Goal: Task Accomplishment & Management: Use online tool/utility

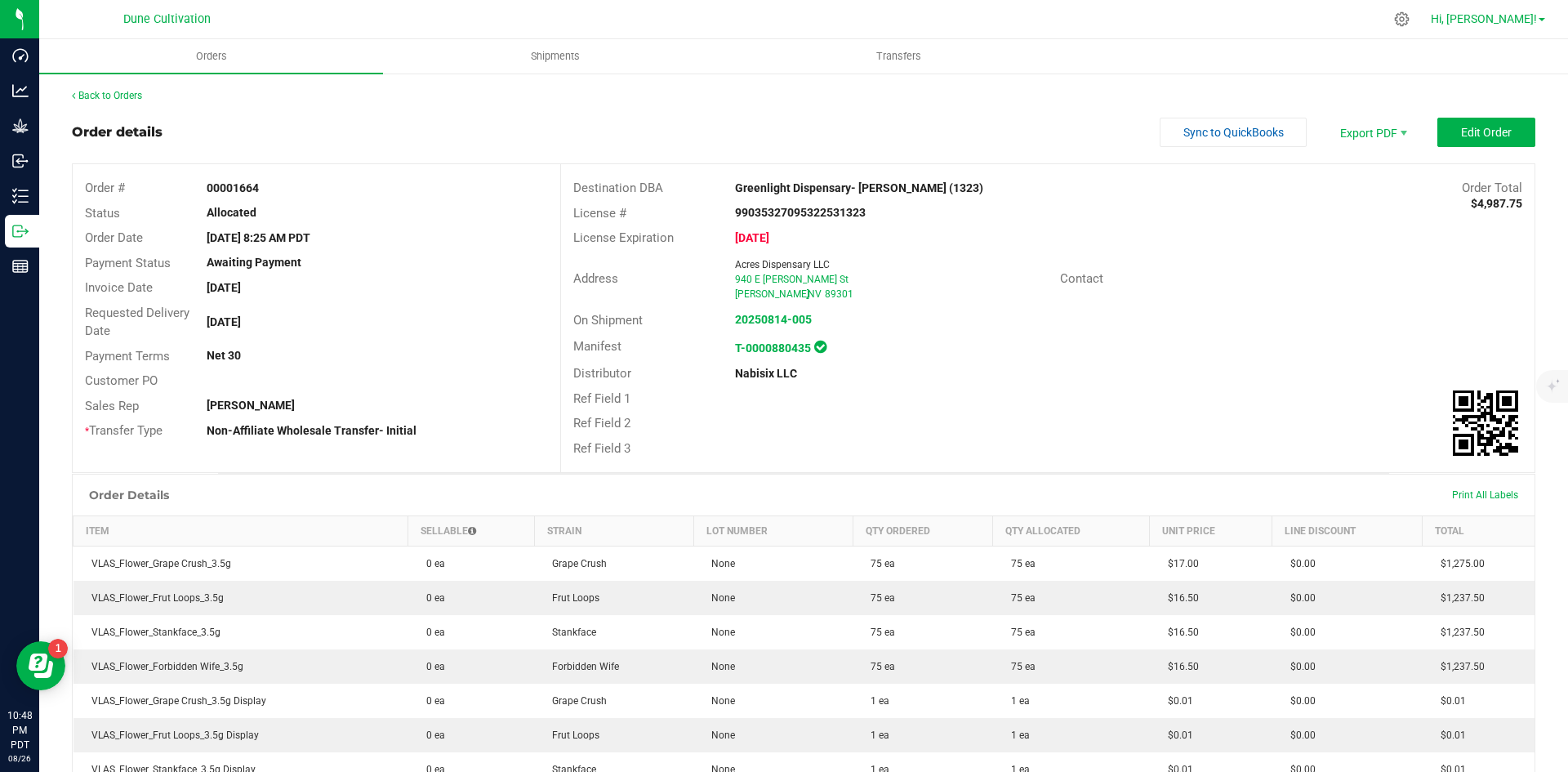
drag, startPoint x: 1548, startPoint y: 12, endPoint x: 1536, endPoint y: 11, distance: 12.0
click at [1541, 11] on link "Hi, [PERSON_NAME]!" at bounding box center [1488, 19] width 127 height 17
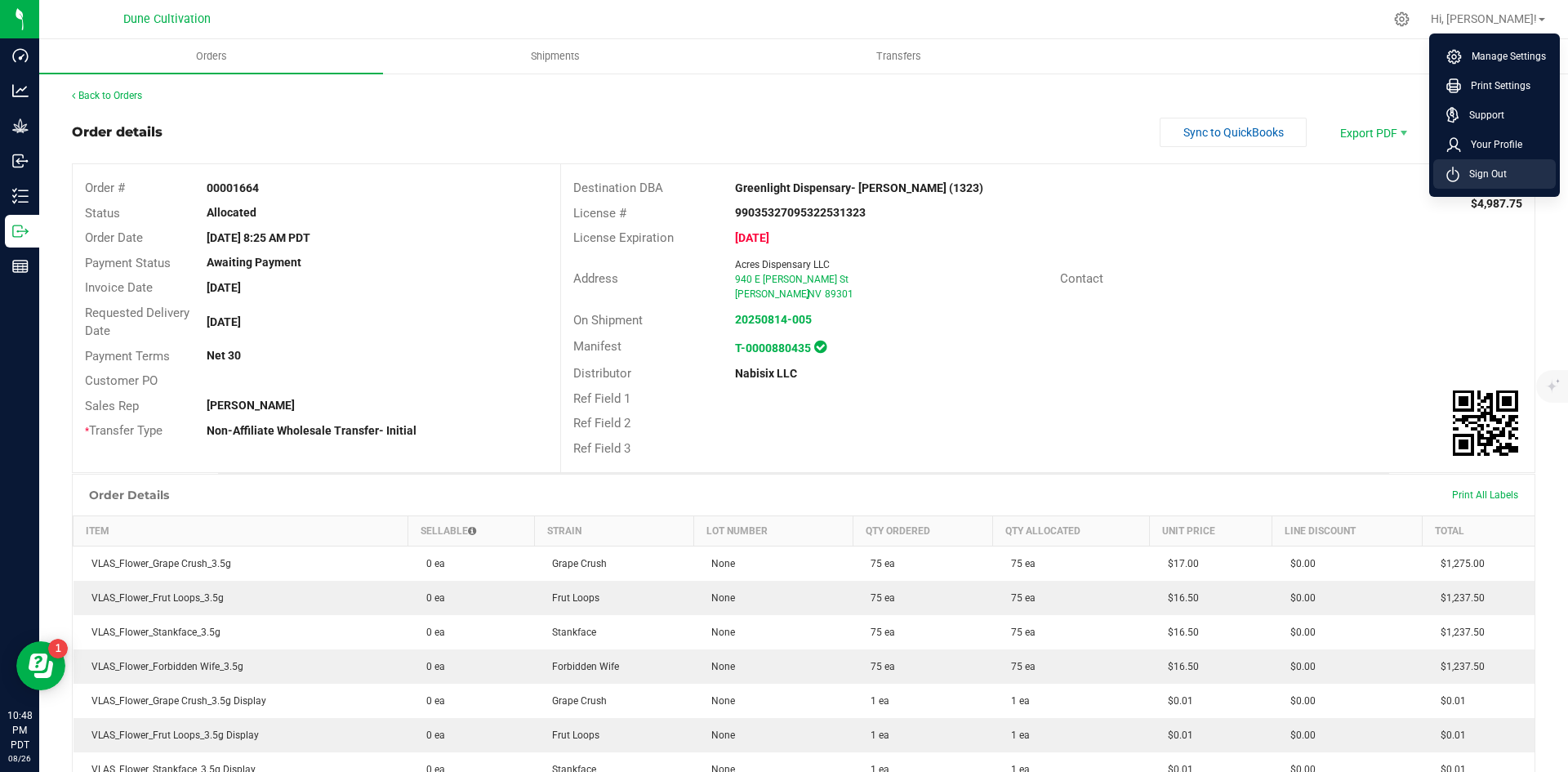
click at [1496, 181] on span "Sign Out" at bounding box center [1484, 174] width 48 height 16
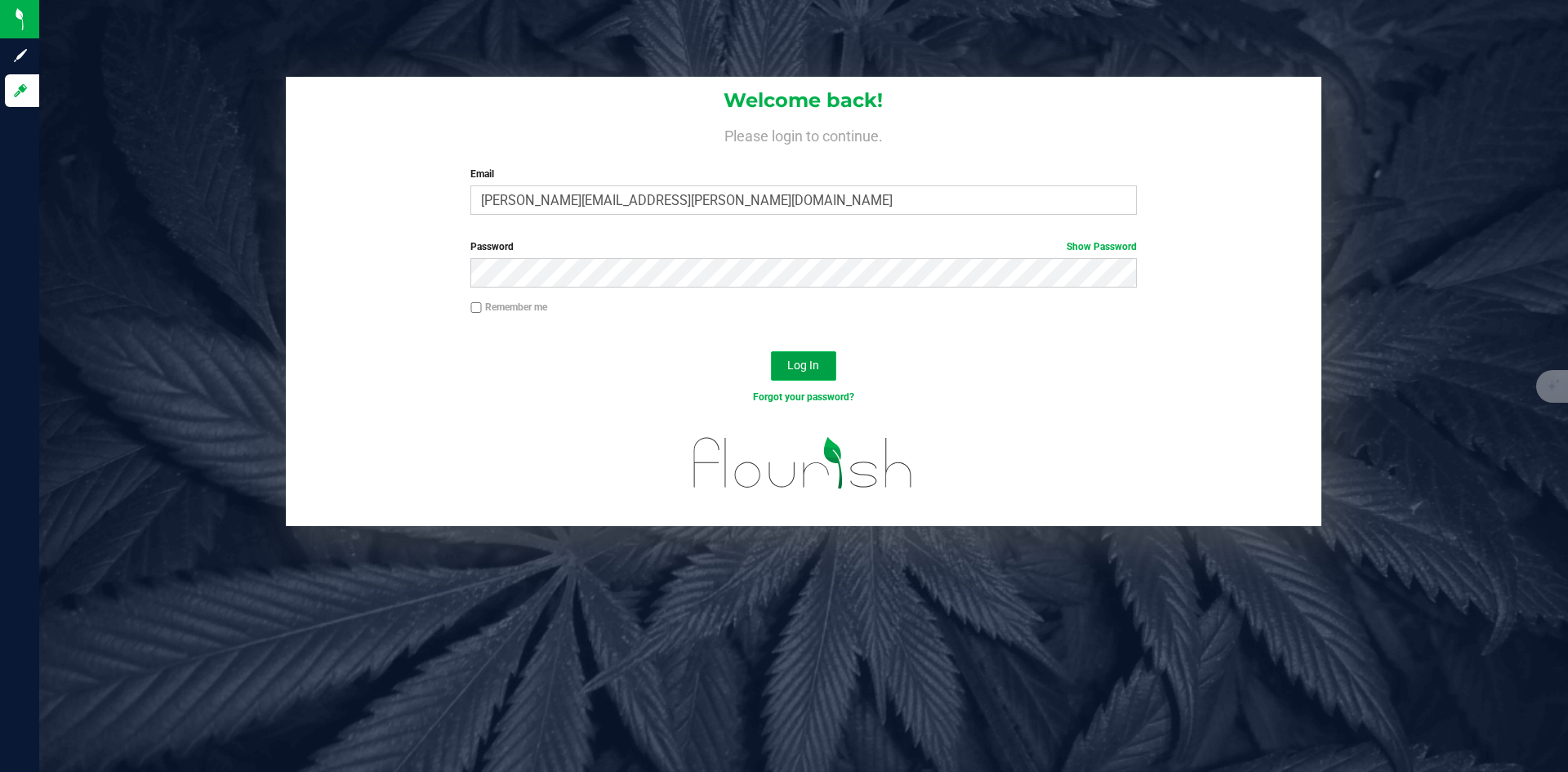
click at [819, 360] on span "Log In" at bounding box center [803, 365] width 32 height 13
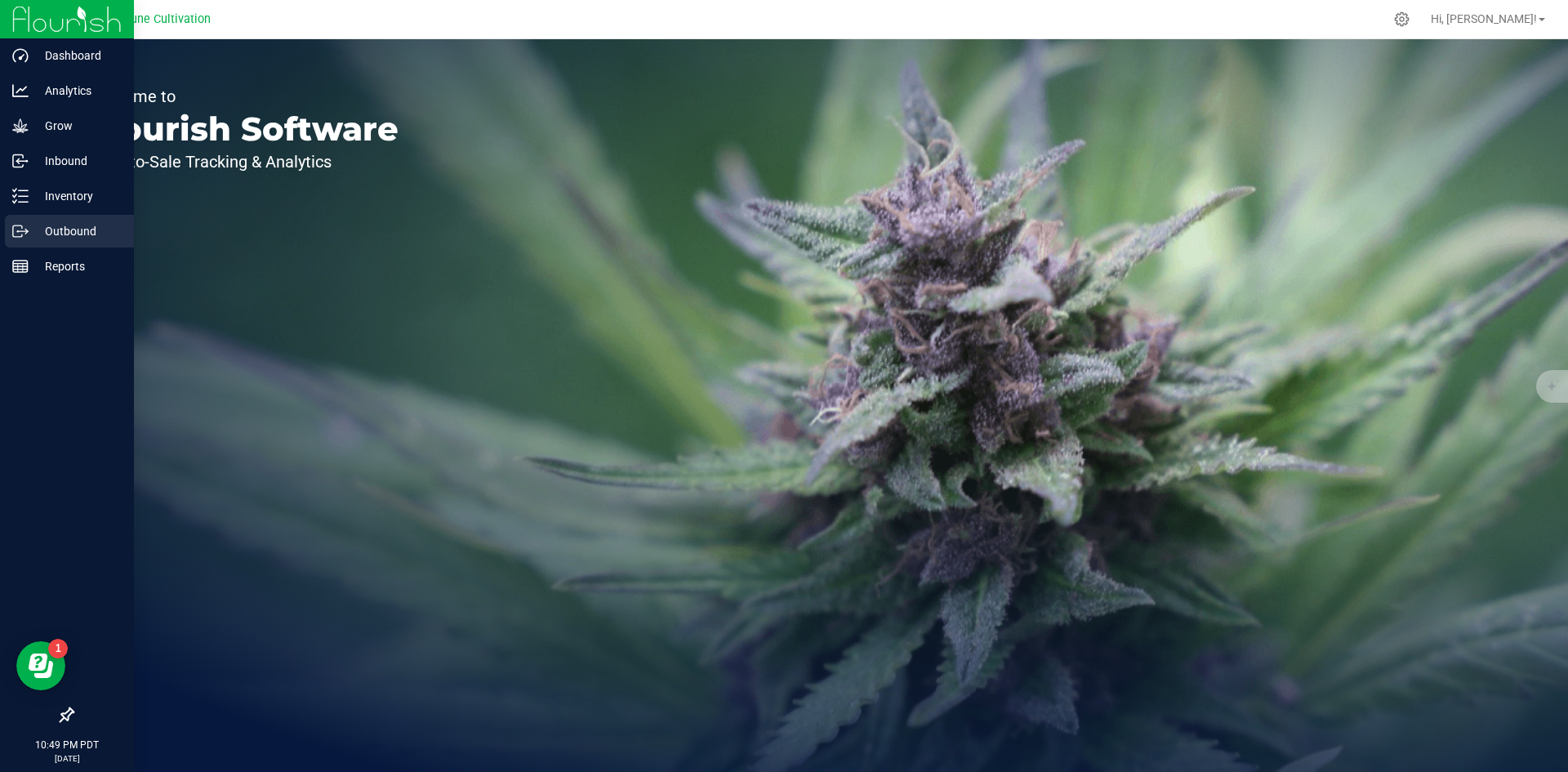
click at [56, 238] on p "Outbound" at bounding box center [77, 231] width 98 height 19
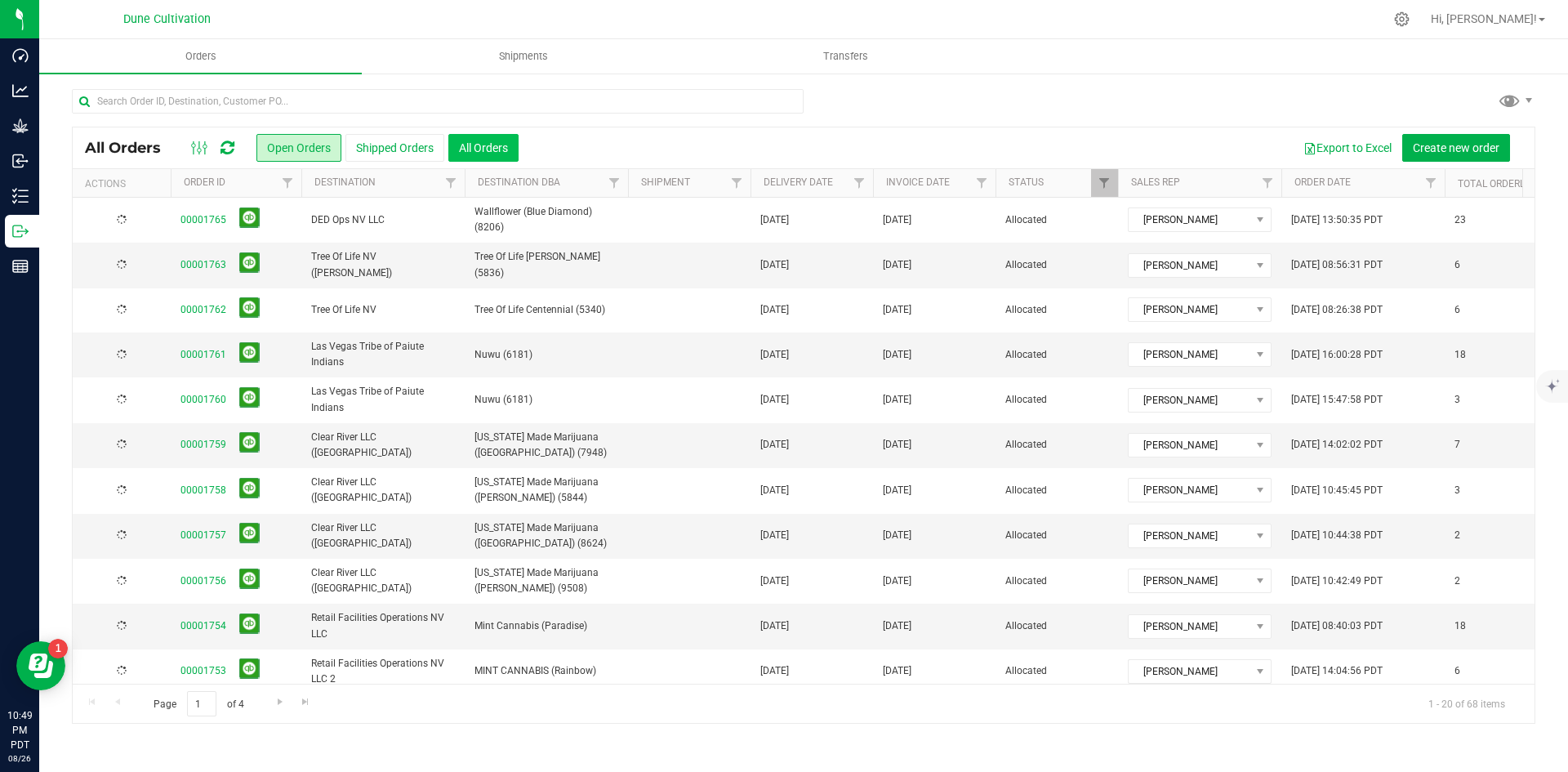
click at [506, 142] on button "All Orders" at bounding box center [483, 147] width 70 height 27
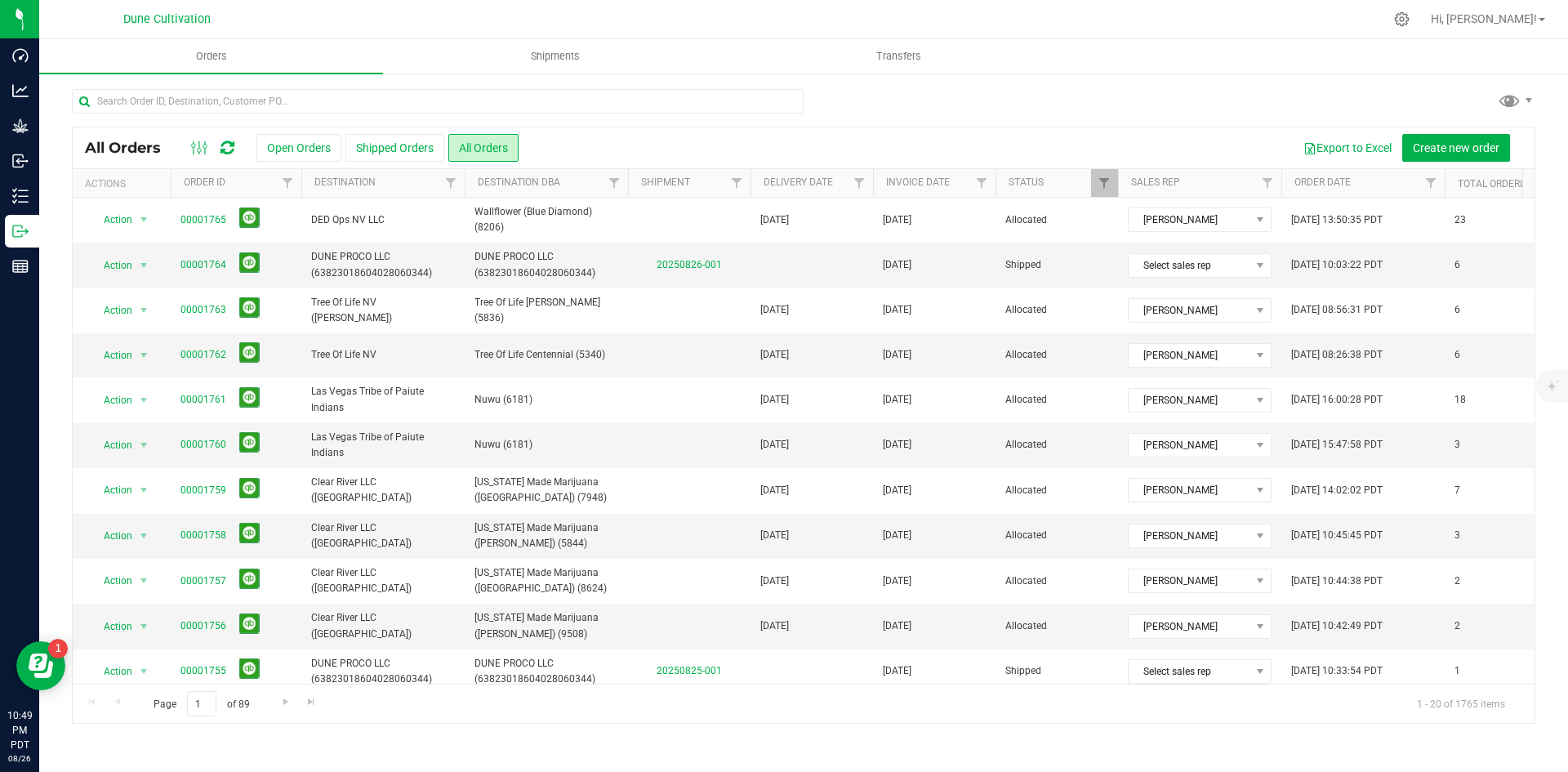
click at [1345, 121] on div at bounding box center [803, 108] width 1464 height 37
click at [1353, 143] on button "Export to Excel" at bounding box center [1348, 147] width 110 height 27
click at [1517, 16] on span "Hi, [PERSON_NAME]!" at bounding box center [1484, 19] width 106 height 13
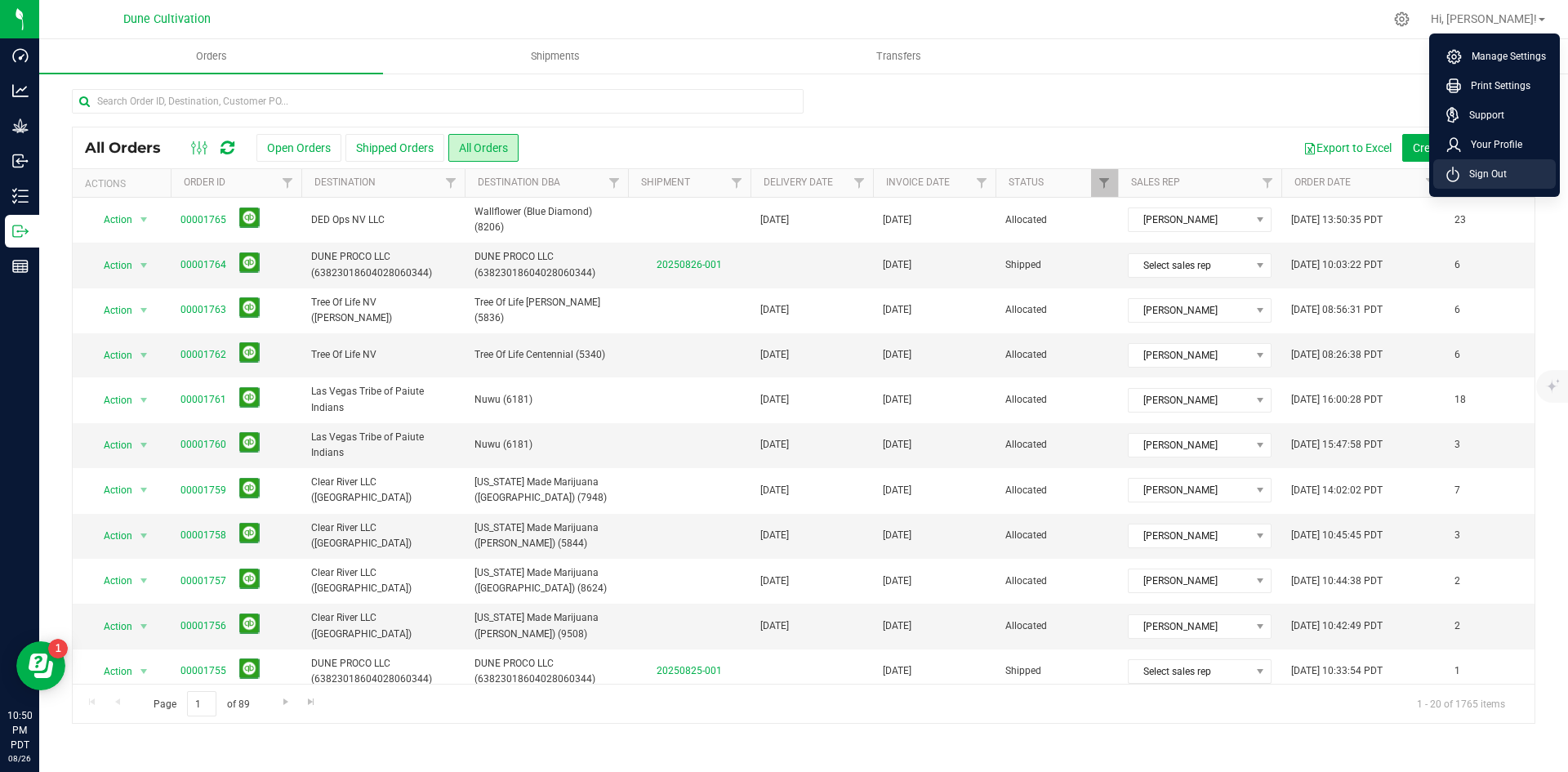
click at [1471, 177] on span "Sign Out" at bounding box center [1484, 174] width 48 height 16
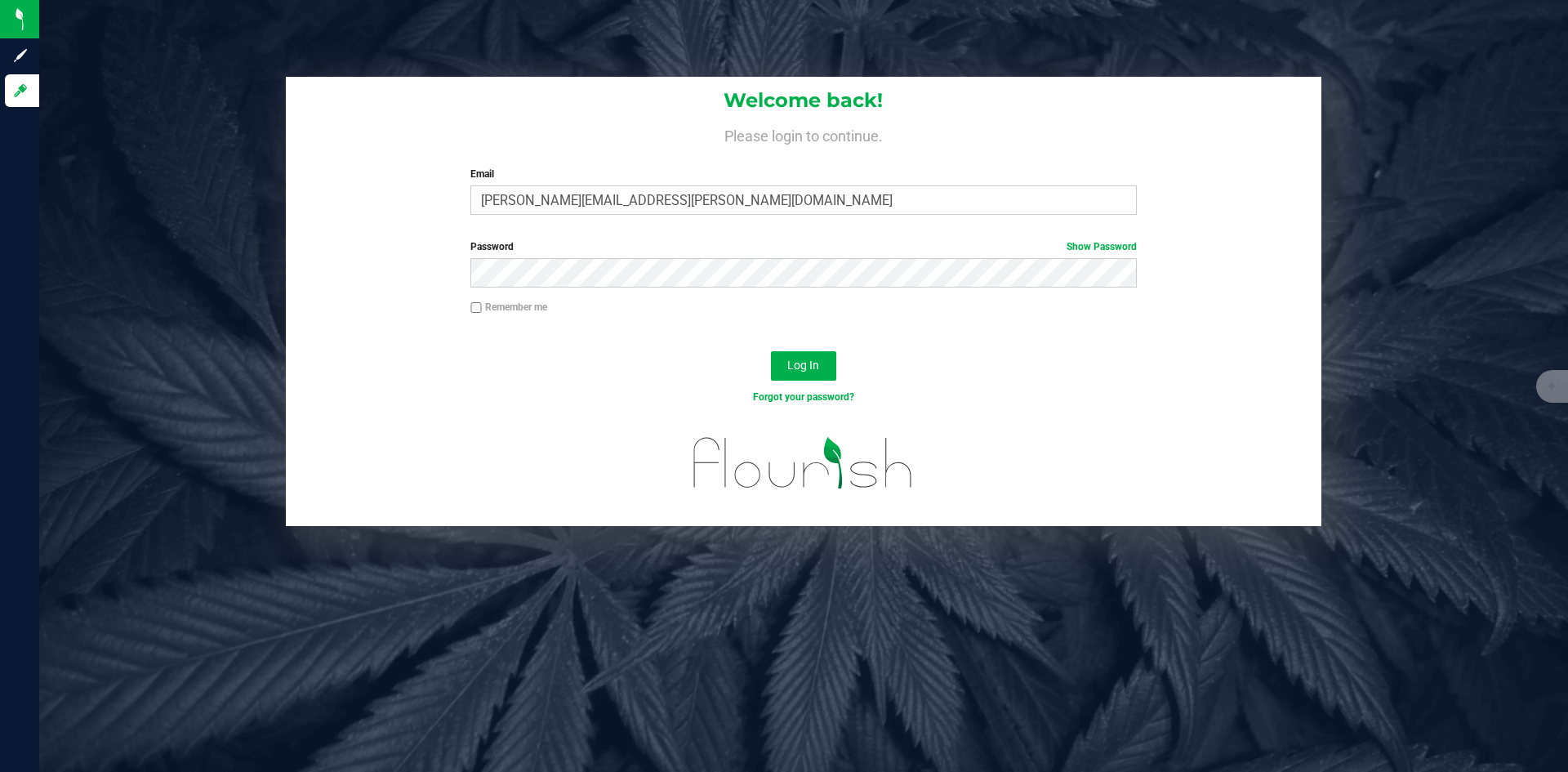
click at [843, 157] on div "Welcome back! Please login to continue. Email [PERSON_NAME][EMAIL_ADDRESS][PERS…" at bounding box center [804, 152] width 1036 height 151
click at [854, 187] on input "[PERSON_NAME][EMAIL_ADDRESS][PERSON_NAME][DOMAIN_NAME]" at bounding box center [803, 199] width 666 height 29
type input "[PERSON_NAME][DOMAIN_NAME][EMAIL_ADDRESS][PERSON_NAME][DOMAIN_NAME]"
click at [806, 358] on button "Log In" at bounding box center [804, 366] width 66 height 29
